Goal: Information Seeking & Learning: Find specific fact

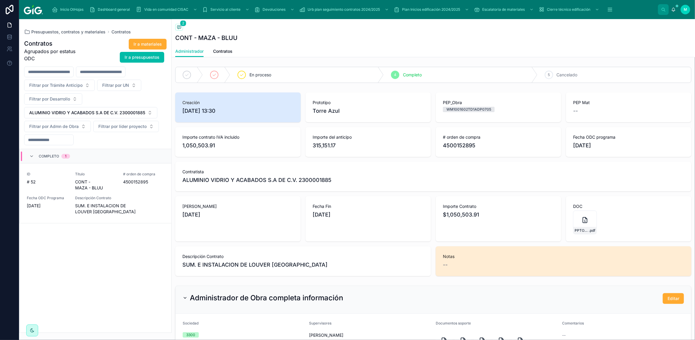
scroll to position [51, 0]
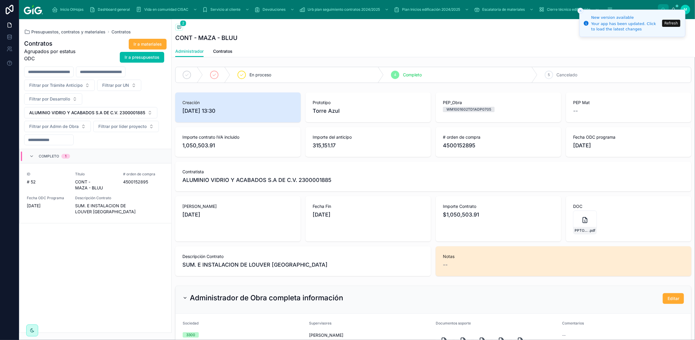
click at [668, 26] on button "Refresh" at bounding box center [671, 23] width 18 height 7
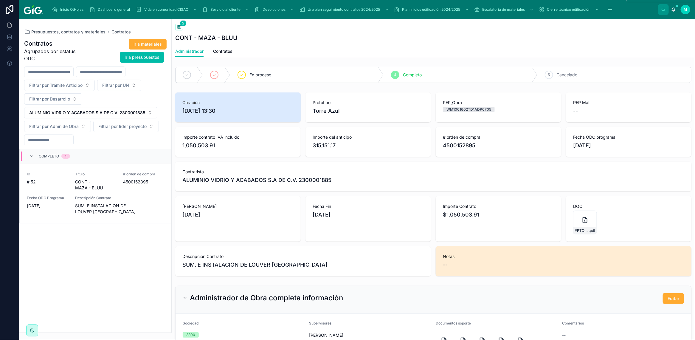
click at [609, 8] on icon "scrollable content" at bounding box center [610, 10] width 6 height 6
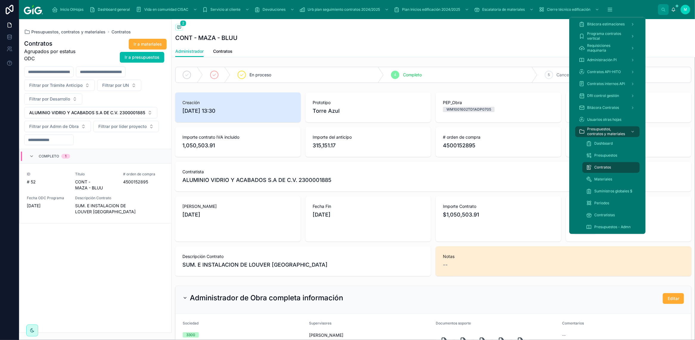
click at [606, 143] on span "Dashboard" at bounding box center [603, 143] width 18 height 5
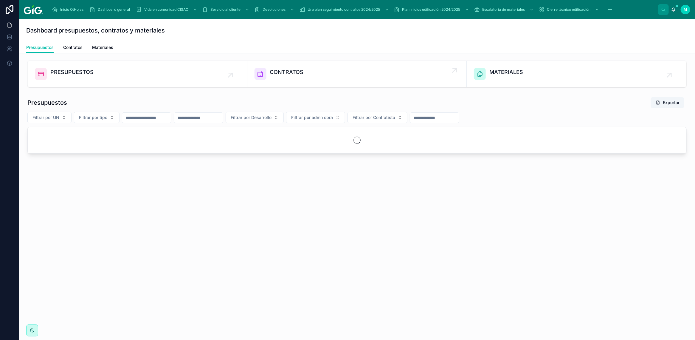
click at [289, 72] on span "CONTRATOS" at bounding box center [287, 72] width 34 height 8
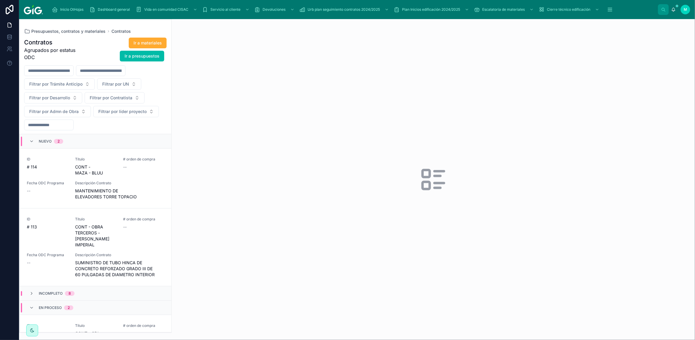
click at [71, 70] on input "text" at bounding box center [48, 70] width 49 height 8
click at [66, 71] on input "text" at bounding box center [48, 70] width 49 height 8
paste input "**********"
type input "**********"
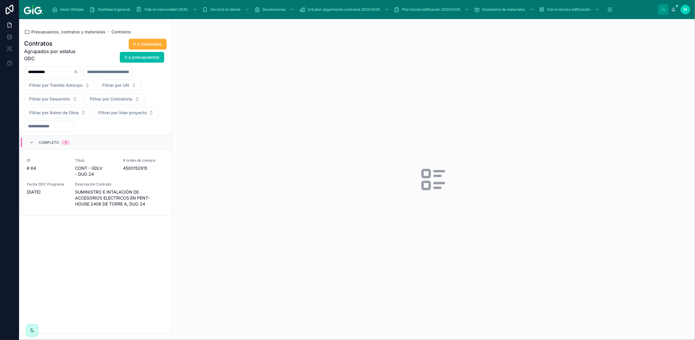
click at [89, 188] on div "Descripción Contrato SUMINISTRO E INTALACIÓN DE ACCESORIOS ELECTRICOS EN PENT-H…" at bounding box center [119, 194] width 89 height 25
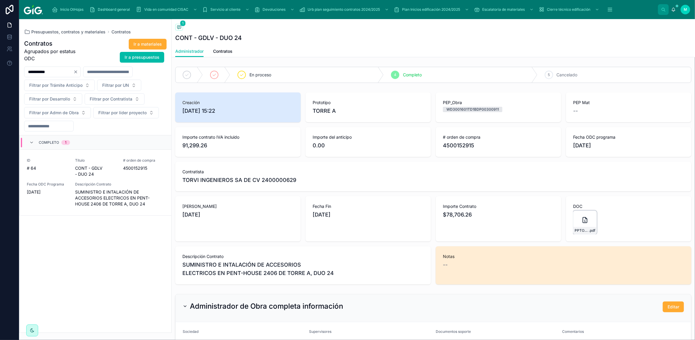
click at [575, 221] on div "PPTO---GDLV---DUO-24---ACC.-ELECTRICOS-PH-2406---TORVI .pdf" at bounding box center [585, 222] width 24 height 24
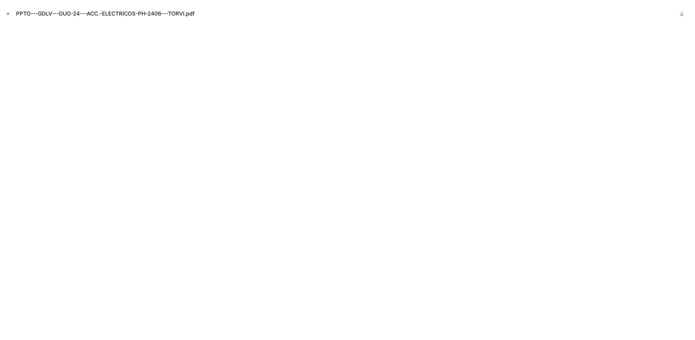
click at [6, 13] on icon "Close modal" at bounding box center [8, 14] width 4 height 4
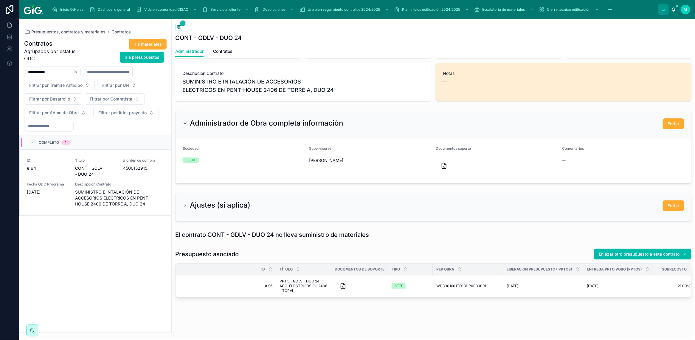
scroll to position [189, 0]
click at [342, 282] on icon at bounding box center [342, 285] width 7 height 7
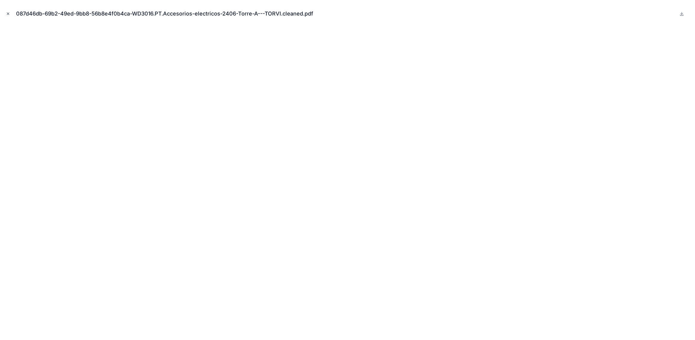
click at [7, 13] on icon "Close modal" at bounding box center [8, 14] width 4 height 4
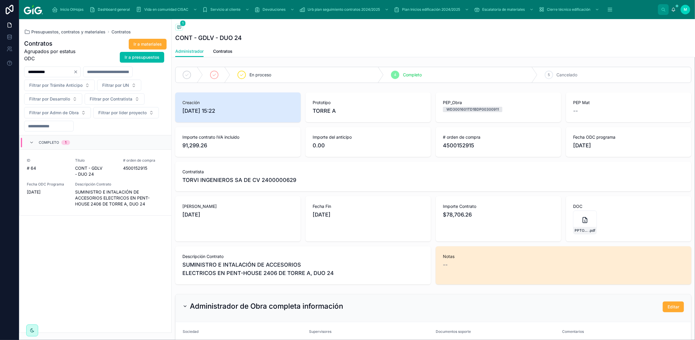
click at [224, 52] on span "Contratos" at bounding box center [222, 51] width 19 height 6
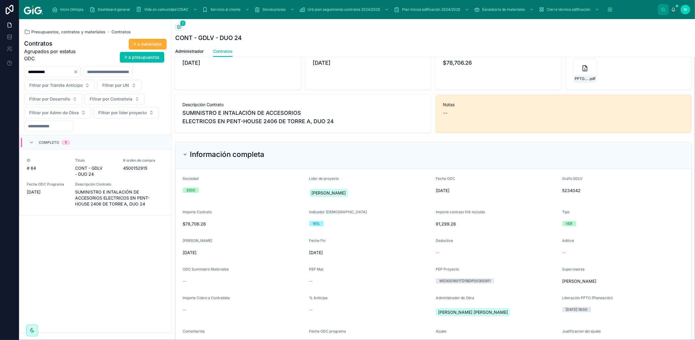
scroll to position [335, 0]
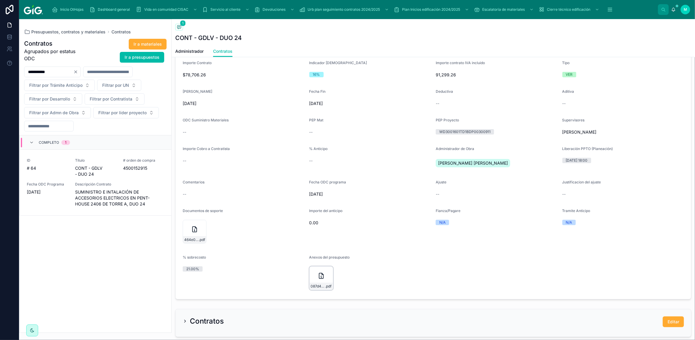
click at [318, 276] on icon at bounding box center [321, 275] width 7 height 7
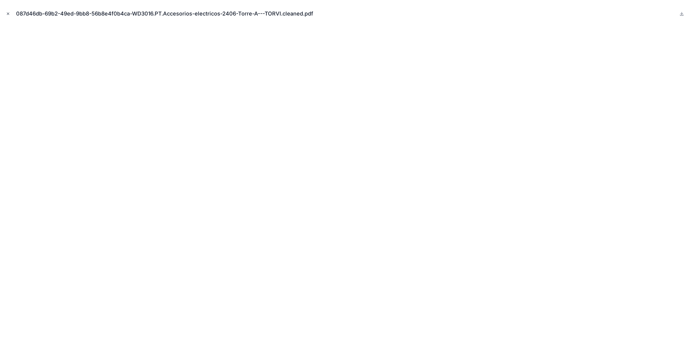
click at [7, 13] on icon "Close modal" at bounding box center [8, 14] width 4 height 4
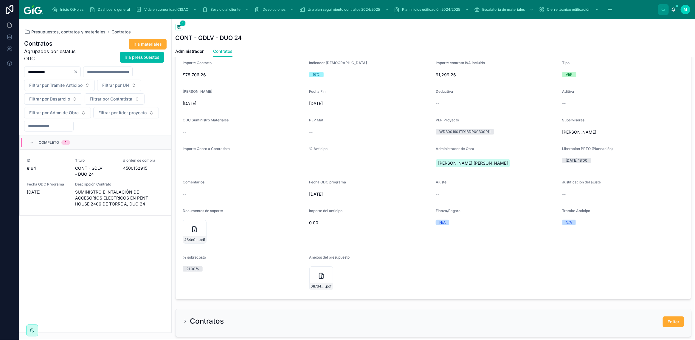
click at [176, 237] on form "Sociedad 3300 Lider de proyecto [PERSON_NAME] ODC [DATE] Grafo GDLV 5234042 Imp…" at bounding box center [434, 159] width 516 height 279
click at [193, 230] on icon at bounding box center [194, 229] width 7 height 7
